Goal: Task Accomplishment & Management: Use online tool/utility

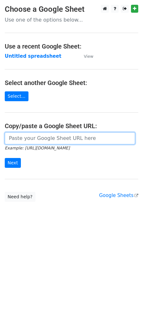
click at [39, 138] on input "url" at bounding box center [70, 138] width 131 height 12
paste input "[URL][DOMAIN_NAME]"
type input "[URL][DOMAIN_NAME]"
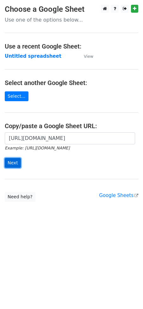
click at [16, 162] on input "Next" at bounding box center [13, 163] width 16 height 10
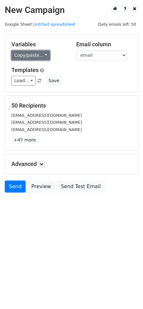
click at [32, 57] on link "Copy/paste..." at bounding box center [30, 55] width 39 height 10
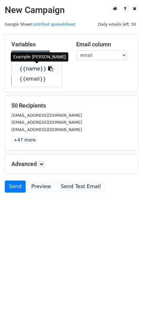
click at [48, 70] on icon at bounding box center [50, 68] width 5 height 5
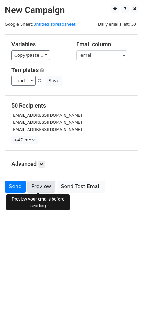
click at [40, 182] on link "Preview" at bounding box center [41, 186] width 28 height 12
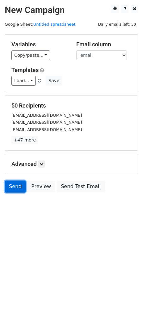
click at [13, 188] on link "Send" at bounding box center [15, 186] width 21 height 12
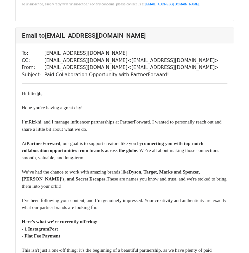
scroll to position [18458, 0]
